Goal: Task Accomplishment & Management: Use online tool/utility

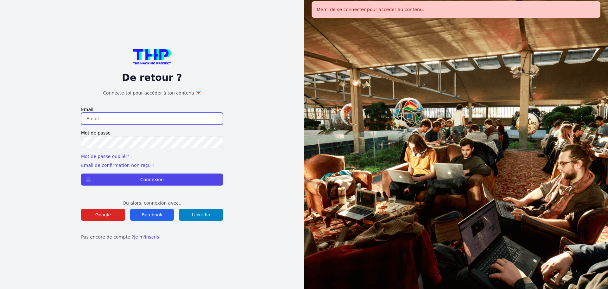
click at [133, 115] on input "email" at bounding box center [152, 118] width 142 height 12
type input "e"
type input "melody_stephan@icloud.com"
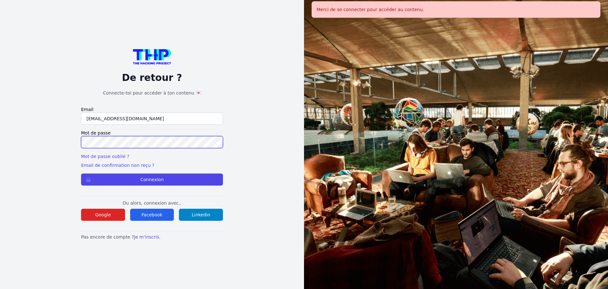
click at [81, 173] on button "Connexion" at bounding box center [152, 179] width 142 height 12
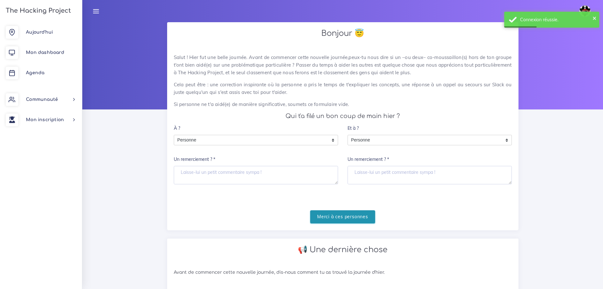
click at [344, 214] on input "Merci à ces personnes" at bounding box center [342, 216] width 65 height 13
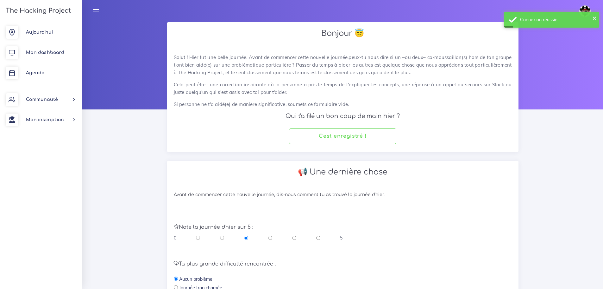
click at [296, 236] on input "radio" at bounding box center [294, 237] width 4 height 6
radio input "true"
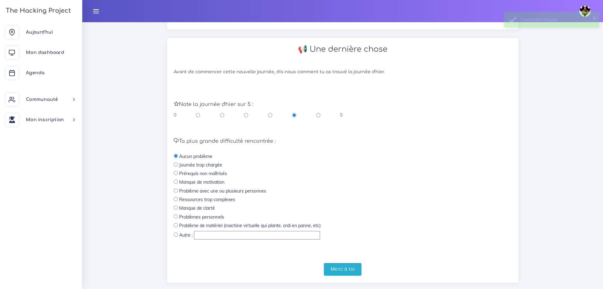
scroll to position [134, 0]
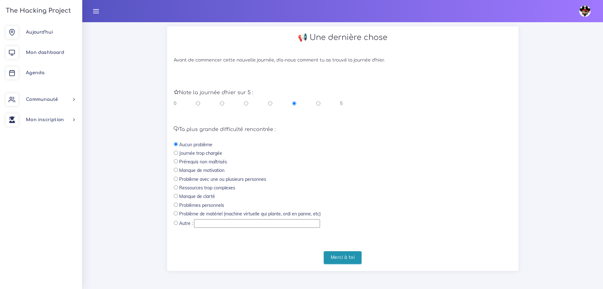
click at [338, 252] on input "Merci à toi" at bounding box center [343, 257] width 38 height 13
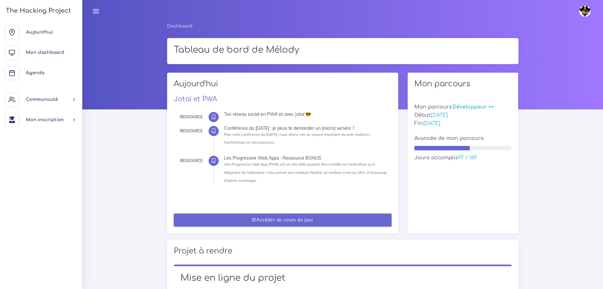
click at [344, 216] on link "Accéder au cours du jour" at bounding box center [283, 219] width 218 height 13
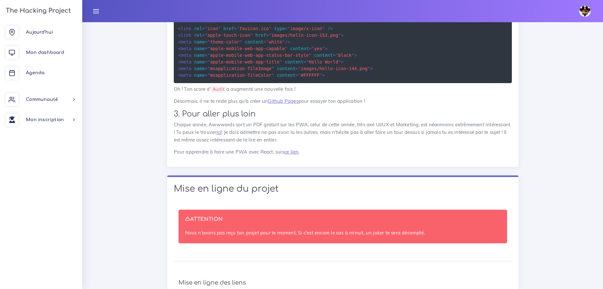
scroll to position [2287, 0]
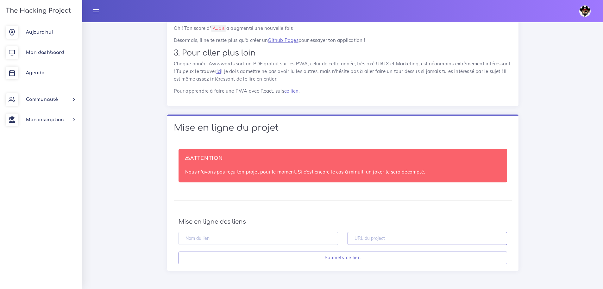
click at [391, 237] on input "text" at bounding box center [428, 238] width 160 height 13
paste input "[URL][DOMAIN_NAME]"
type input "[URL][DOMAIN_NAME]"
click at [280, 238] on input "text" at bounding box center [259, 238] width 160 height 13
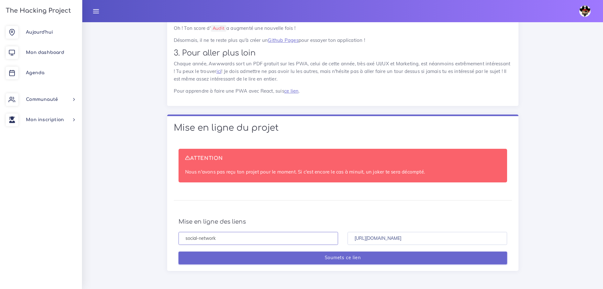
type input "social-network"
click at [351, 257] on input "Soumets ce lien" at bounding box center [343, 257] width 329 height 13
